Goal: Task Accomplishment & Management: Complete application form

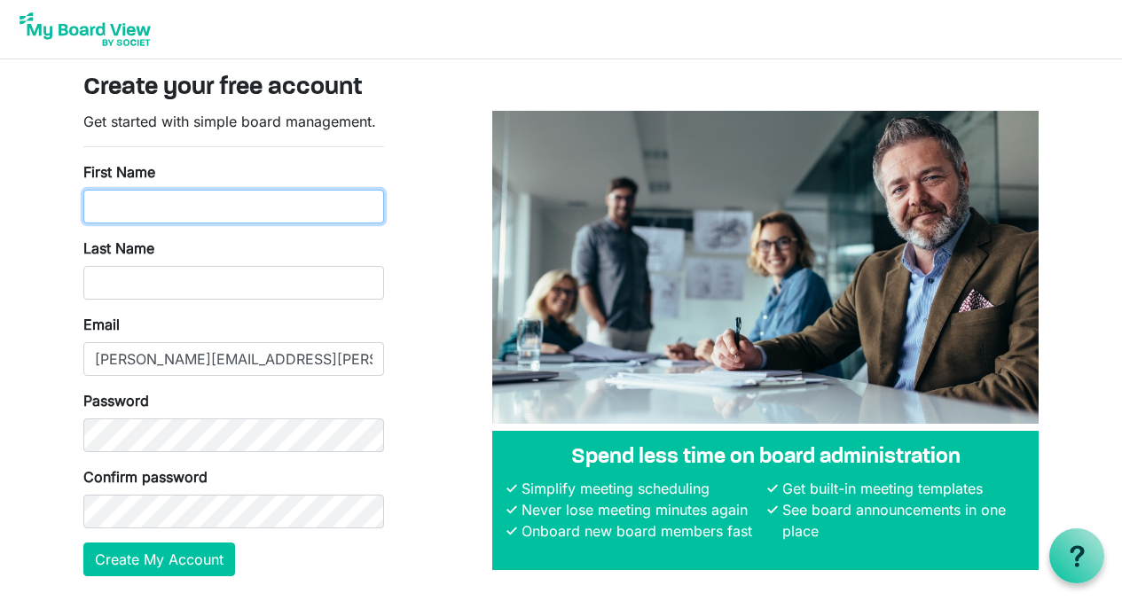
click at [144, 198] on input "First Name" at bounding box center [233, 207] width 301 height 34
type input "[PERSON_NAME]"
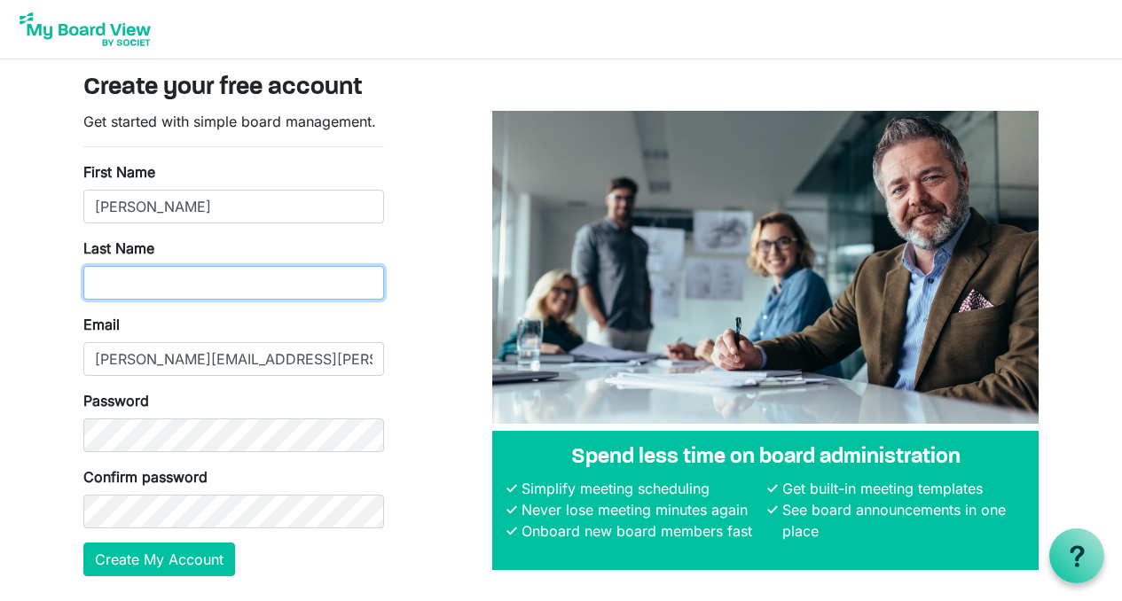
type input "Cooper"
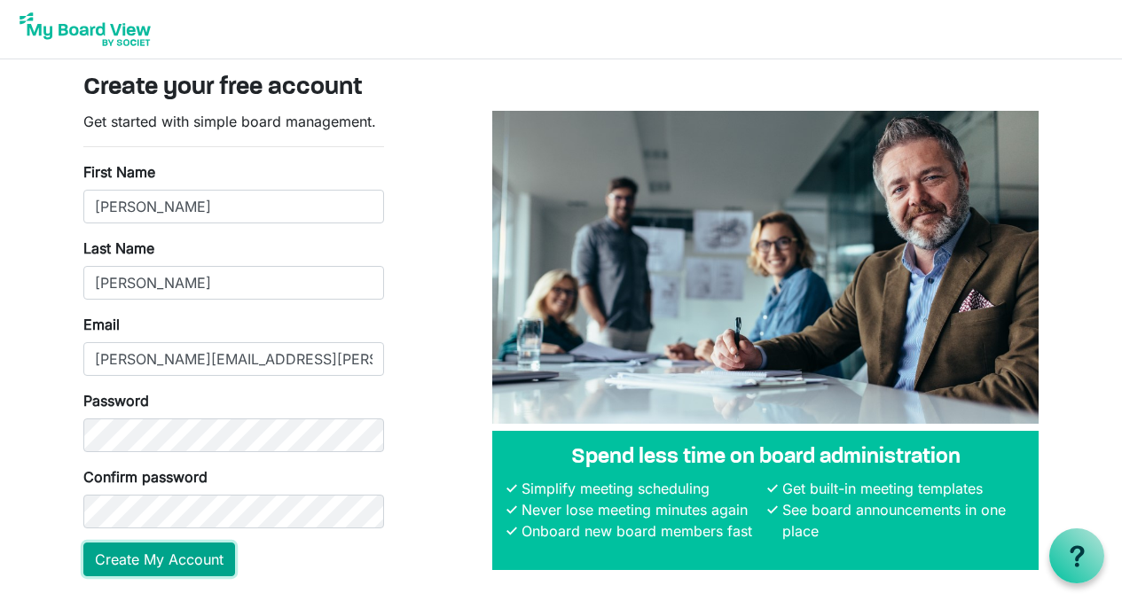
click at [189, 556] on button "Create My Account" at bounding box center [159, 560] width 152 height 34
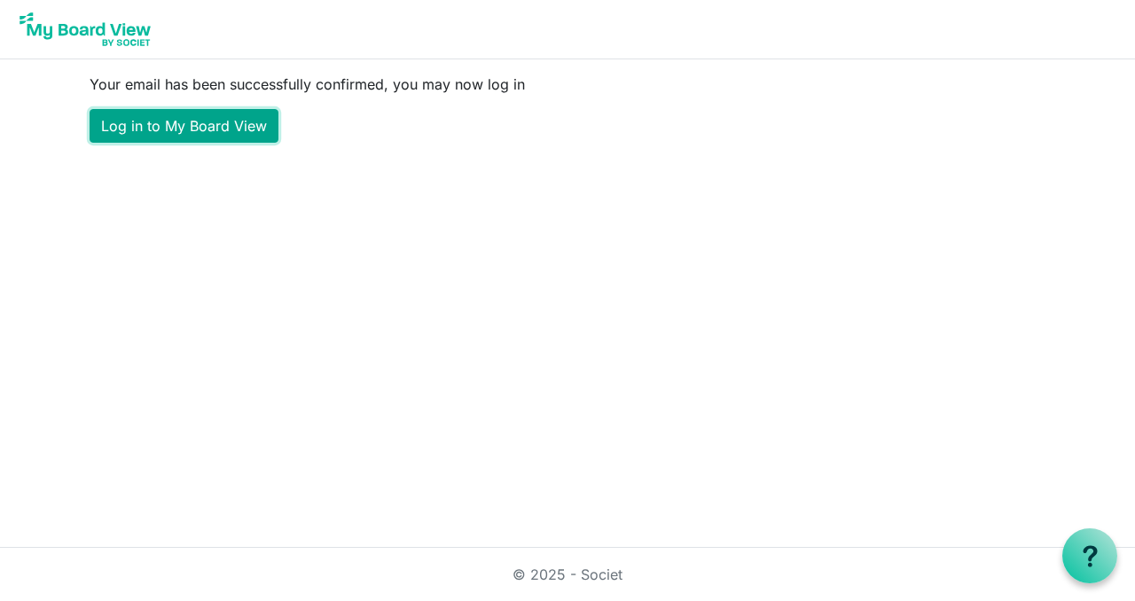
click at [231, 129] on link "Log in to My Board View" at bounding box center [184, 126] width 189 height 34
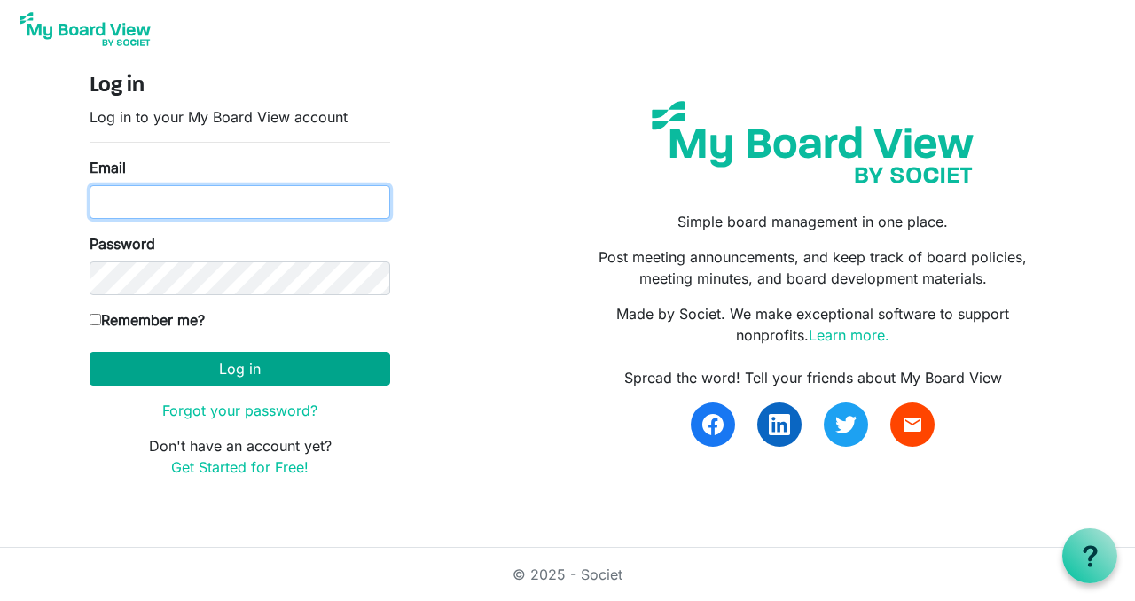
type input "[PERSON_NAME][EMAIL_ADDRESS][PERSON_NAME][DOMAIN_NAME]"
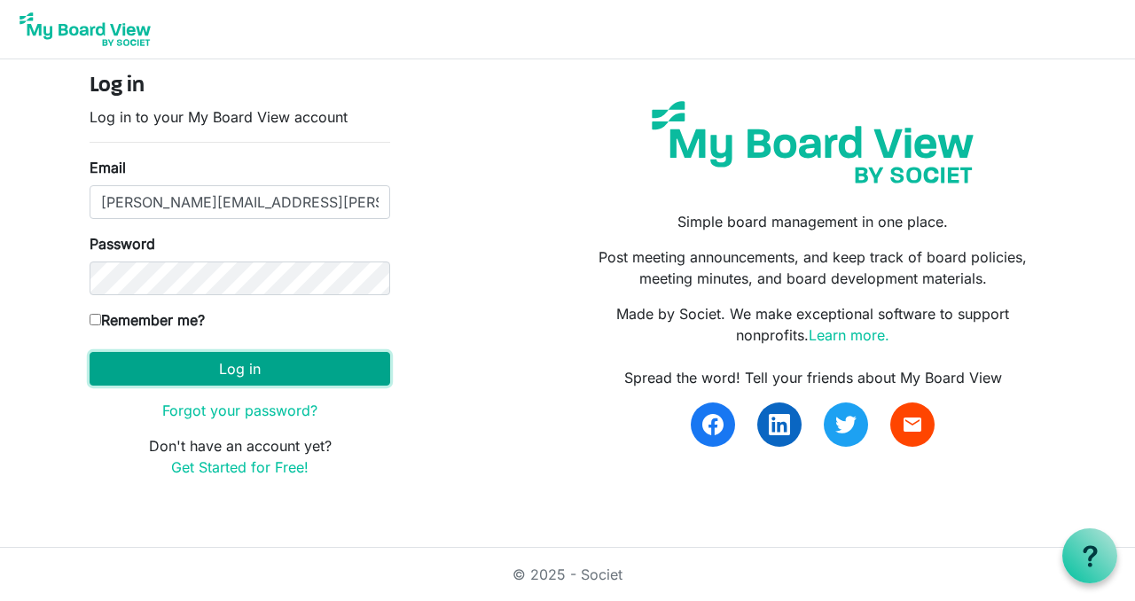
click at [195, 364] on button "Log in" at bounding box center [240, 369] width 301 height 34
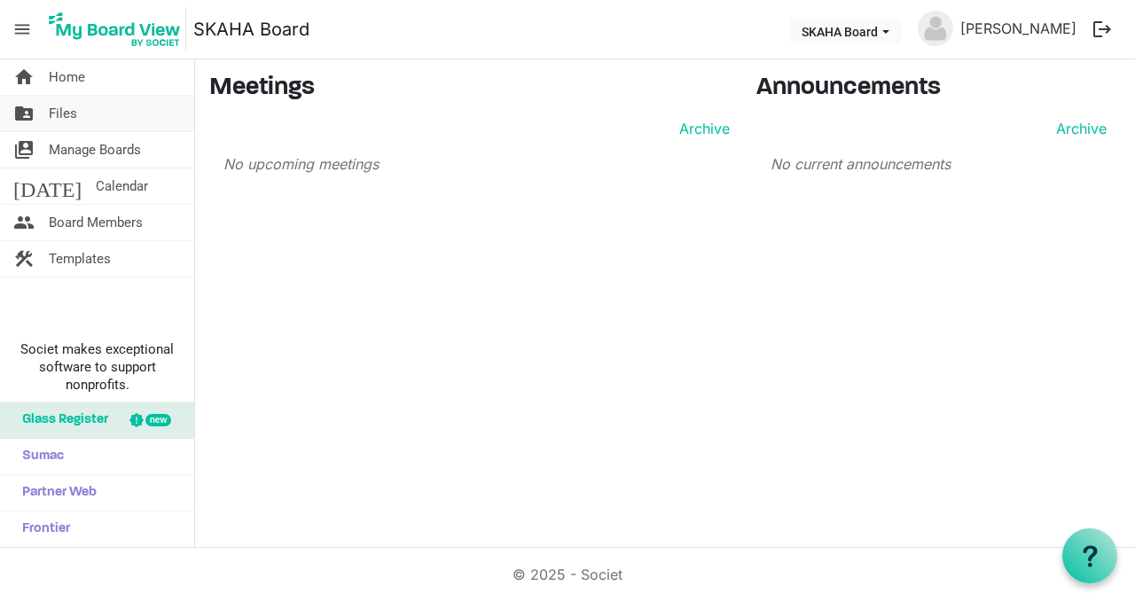
click at [60, 117] on span "Files" at bounding box center [63, 113] width 28 height 35
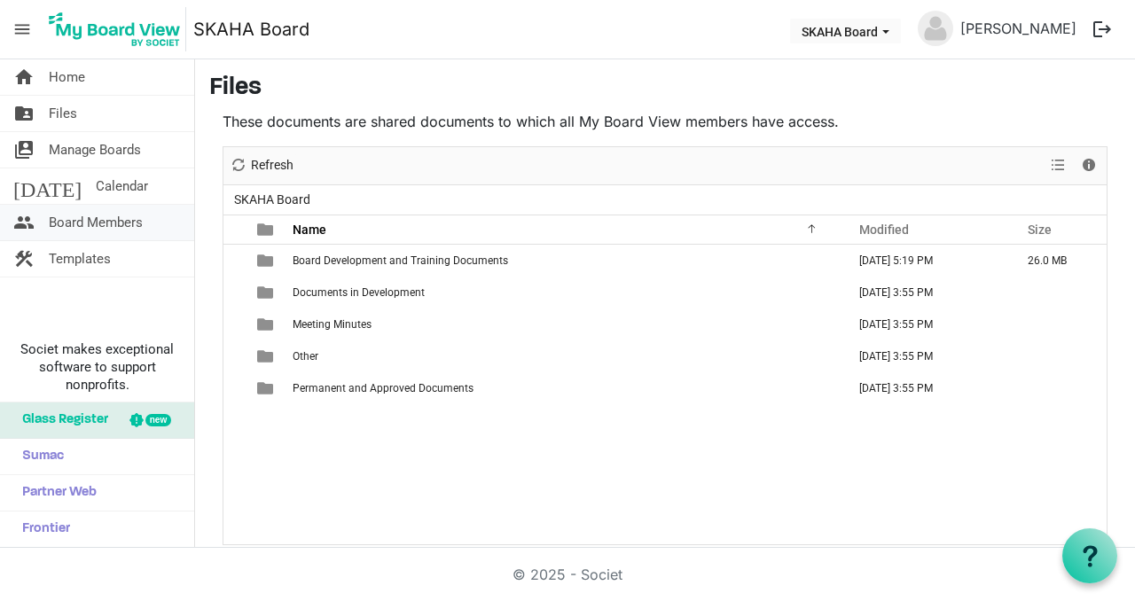
click at [129, 235] on span "Board Members" at bounding box center [96, 222] width 94 height 35
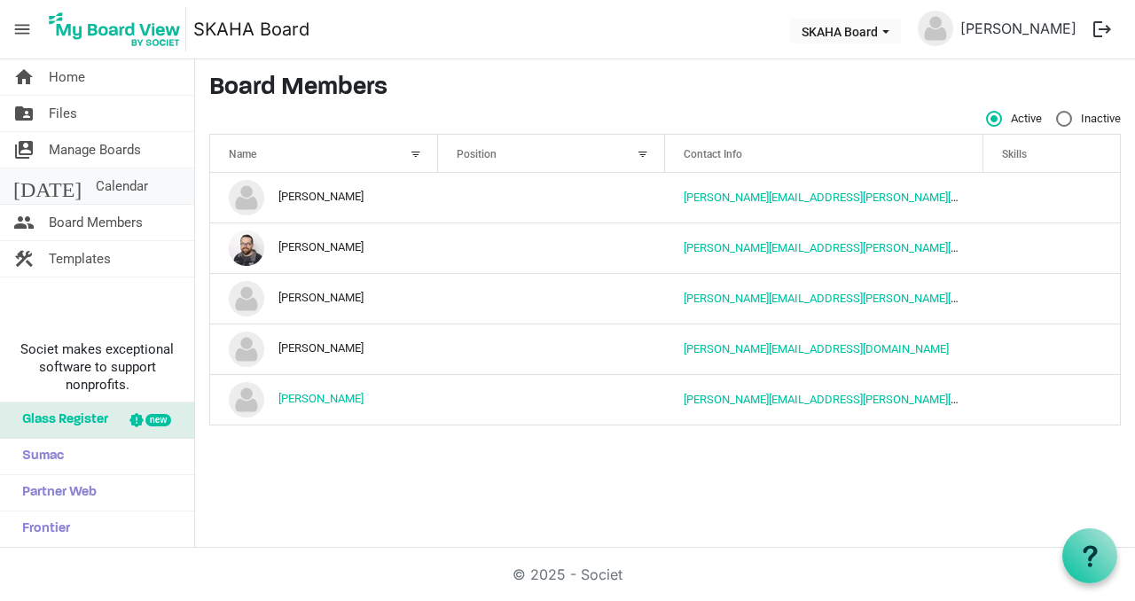
click at [96, 191] on span "Calendar" at bounding box center [122, 185] width 52 height 35
